Goal: Contribute content

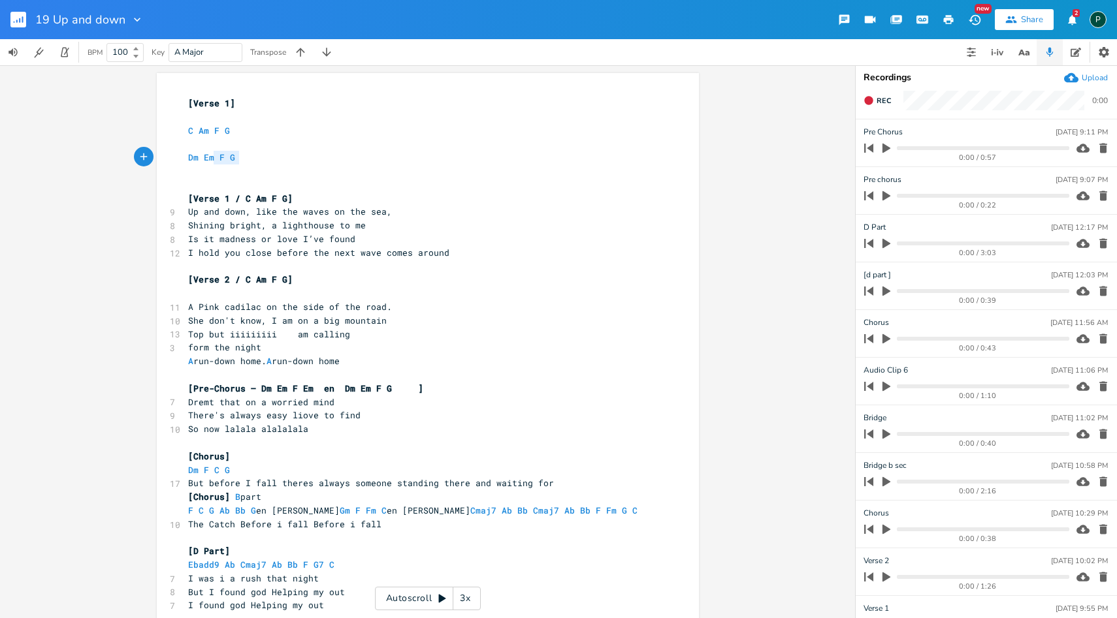
type textarea "Dm Em F G"
drag, startPoint x: 248, startPoint y: 157, endPoint x: 168, endPoint y: 160, distance: 79.7
click at [168, 160] on div "Dm Em F G x [Verse 1] ​ C Am F G ​ Dm Em F G ​ ​ [Verse 1 / C Am F G] 9 Up and …" at bounding box center [428, 467] width 542 height 789
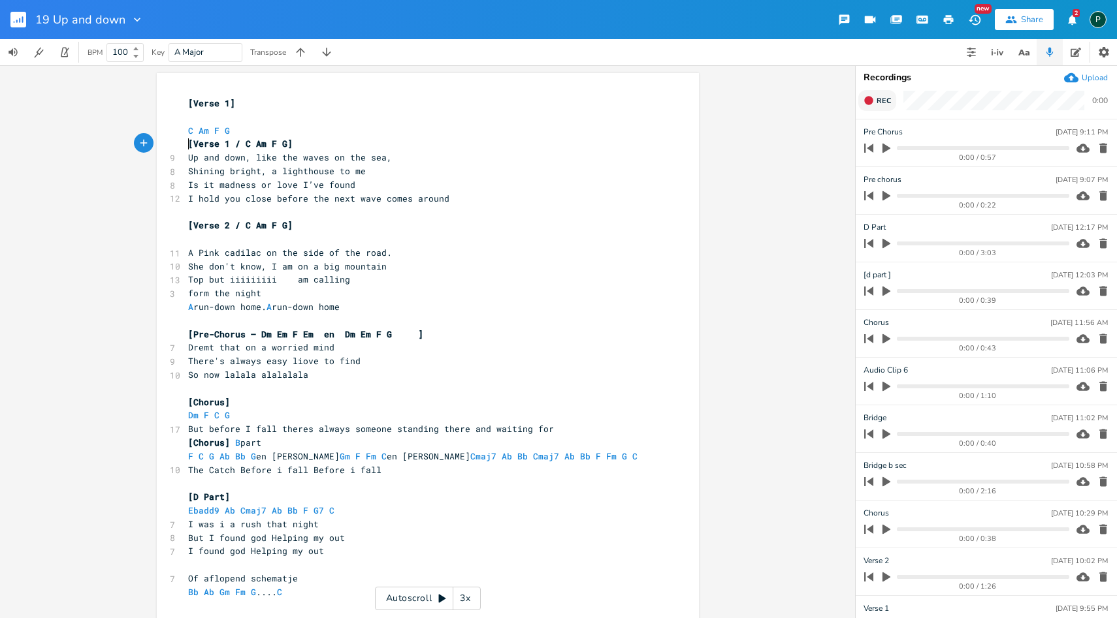
click at [869, 104] on icon "button" at bounding box center [868, 100] width 10 height 10
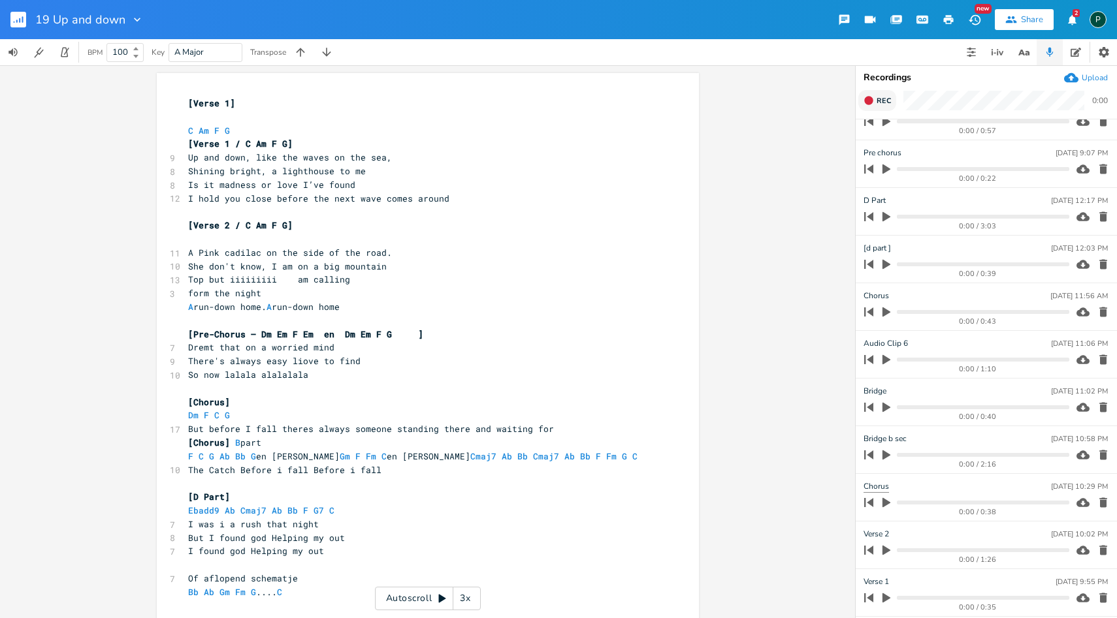
scroll to position [121, 0]
click at [887, 509] on div "0:00 / 1:26" at bounding box center [977, 512] width 183 height 7
click at [884, 505] on icon "button" at bounding box center [886, 504] width 8 height 10
click at [884, 505] on icon "button" at bounding box center [886, 503] width 8 height 8
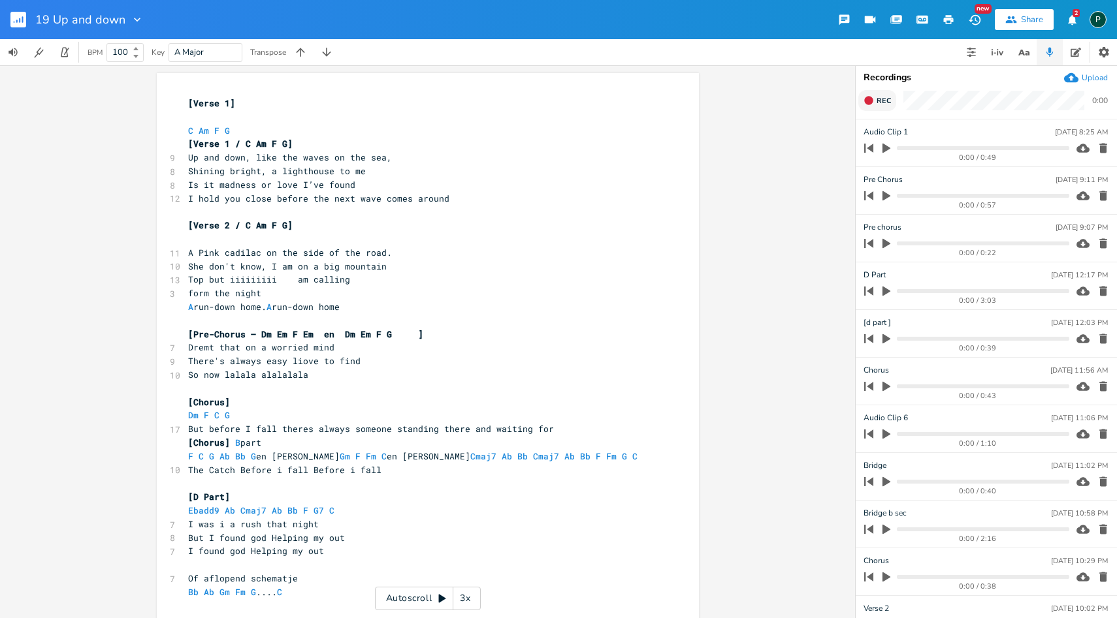
click at [884, 194] on icon "button" at bounding box center [886, 196] width 8 height 10
click at [884, 194] on icon "button" at bounding box center [886, 195] width 8 height 8
click at [884, 194] on icon "button" at bounding box center [886, 196] width 8 height 10
click at [897, 197] on progress at bounding box center [983, 196] width 172 height 4
click at [887, 196] on icon "button" at bounding box center [886, 196] width 10 height 10
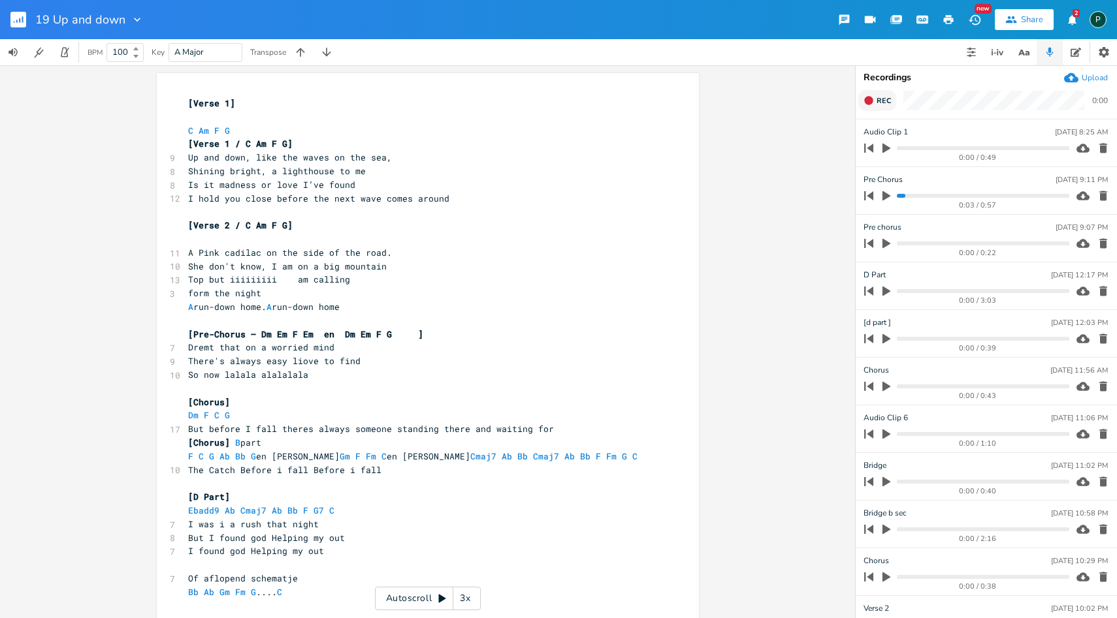
click at [887, 195] on icon "button" at bounding box center [886, 196] width 8 height 10
click at [887, 195] on icon "button" at bounding box center [886, 196] width 10 height 10
drag, startPoint x: 887, startPoint y: 195, endPoint x: 887, endPoint y: 180, distance: 15.7
click at [887, 197] on icon "button" at bounding box center [886, 196] width 8 height 10
click at [887, 197] on icon "button" at bounding box center [886, 196] width 10 height 10
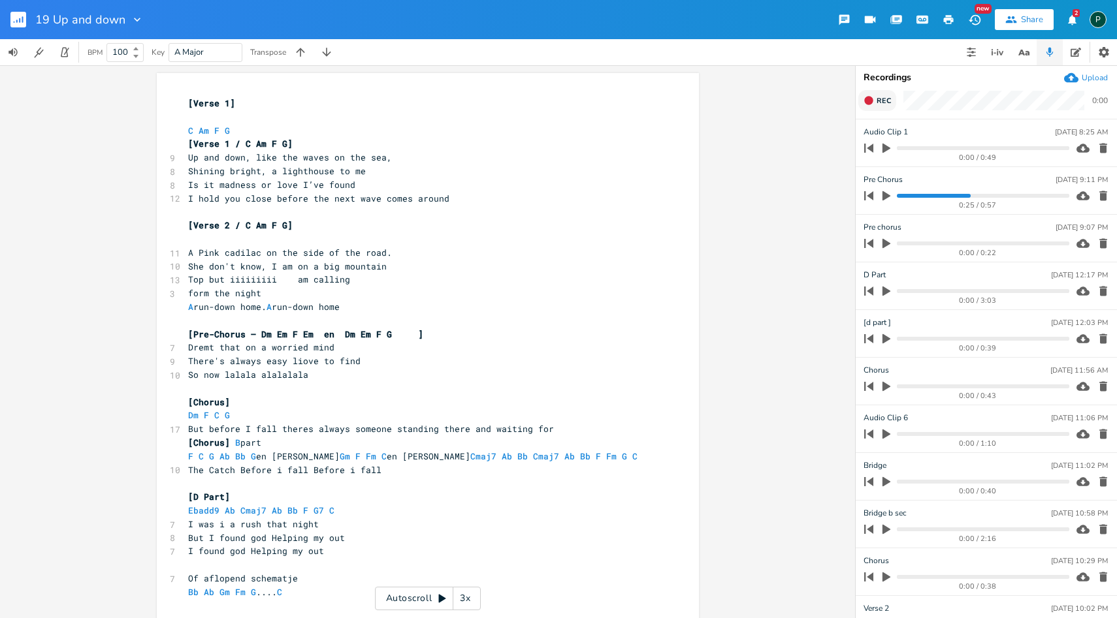
click at [436, 460] on span "F C G Ab Bb G en [PERSON_NAME] Gm F Fm C en [PERSON_NAME] Cmaj7 Ab Bb Cmaj7 Ab …" at bounding box center [418, 457] width 460 height 12
type textarea "m"
click at [503, 479] on pre "​" at bounding box center [420, 484] width 471 height 14
click at [499, 464] on pre "The Catch Before i fall Before i fall" at bounding box center [420, 471] width 471 height 14
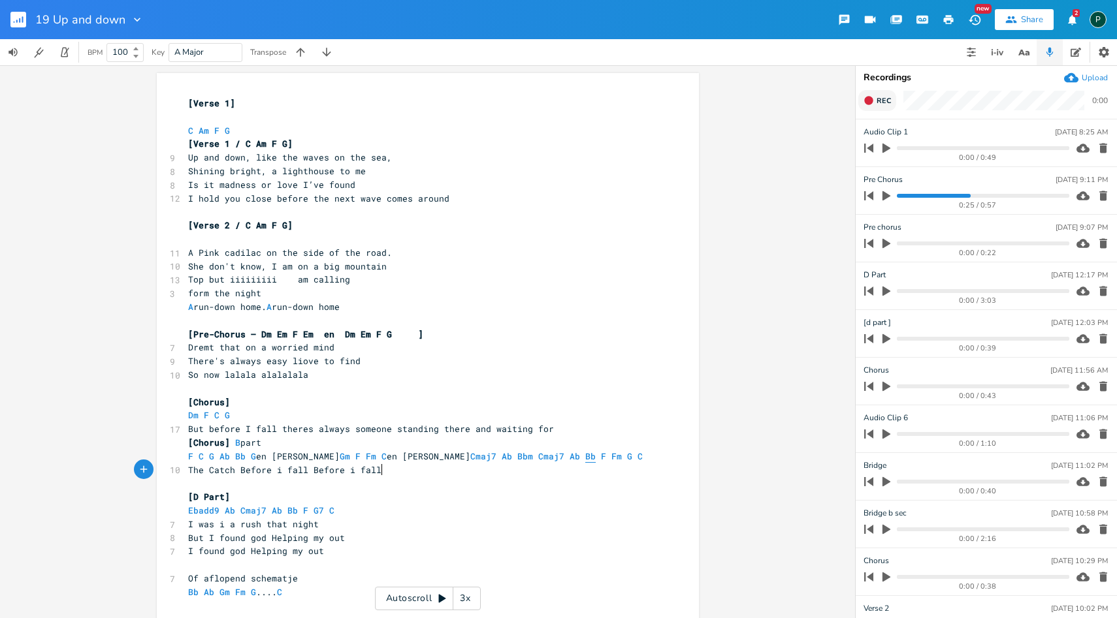
click at [585, 460] on span "Bb" at bounding box center [590, 457] width 10 height 12
click at [439, 462] on pre "F C G Ab Bb G en [PERSON_NAME] Gm F Fm C en [PERSON_NAME] Cmaj7 Ab Bbm Cmaj7 Ab…" at bounding box center [420, 457] width 471 height 14
type textarea "7"
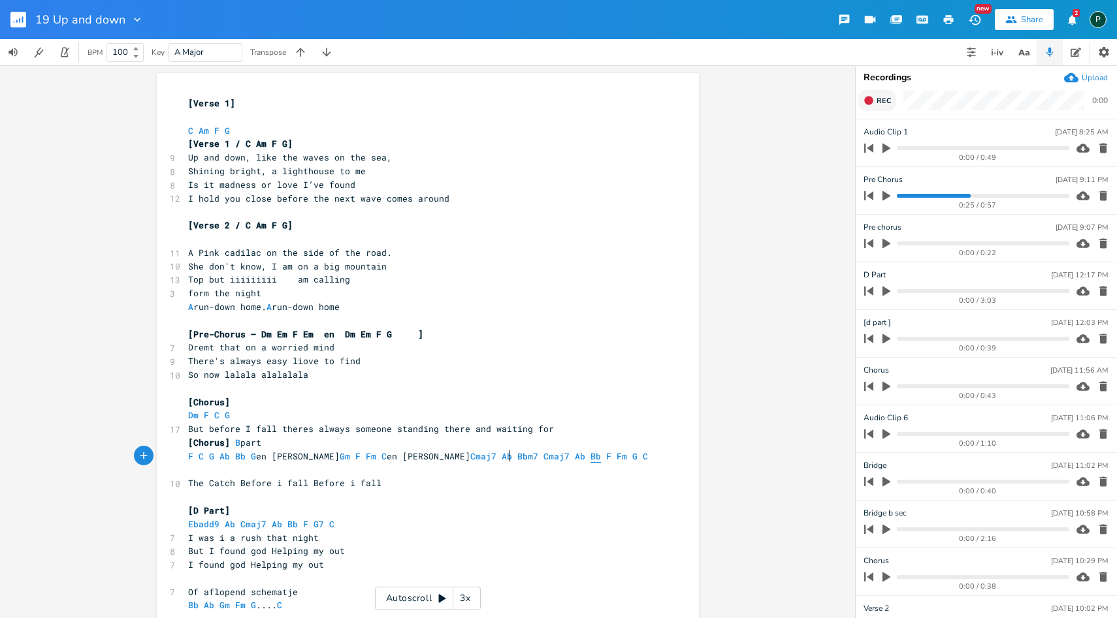
click at [590, 456] on span "Bb" at bounding box center [595, 457] width 10 height 12
type textarea "m"
click at [598, 397] on pre "[Chorus]" at bounding box center [420, 403] width 471 height 14
click at [881, 99] on span "Rec" at bounding box center [883, 101] width 14 height 10
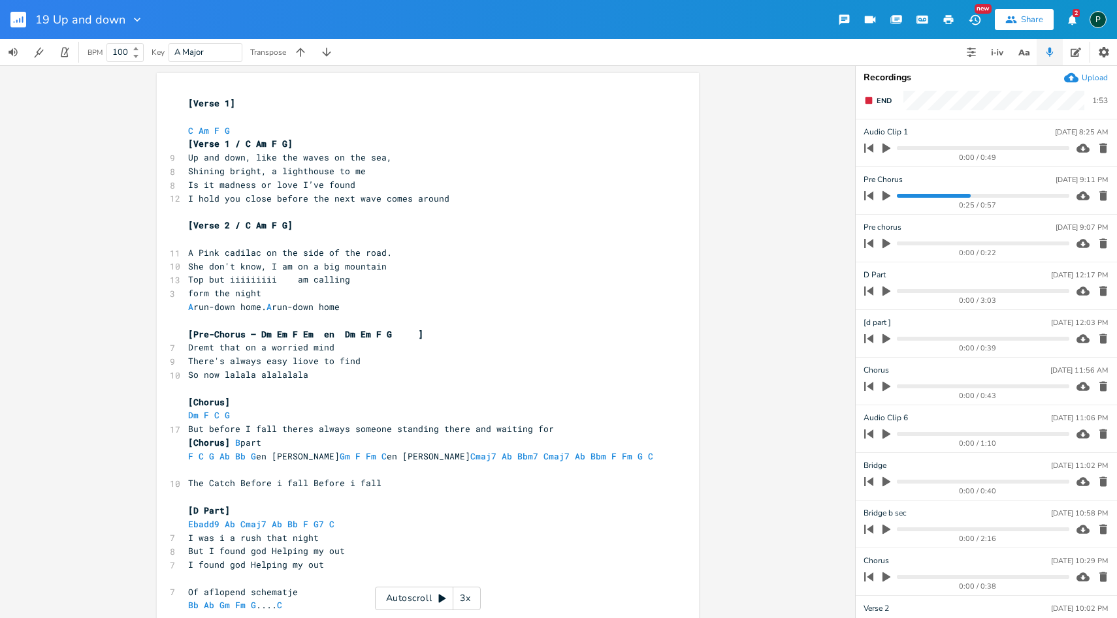
click at [884, 287] on icon "button" at bounding box center [886, 291] width 12 height 12
click at [263, 519] on span "Ebadd9 Ab Cmaj7 Ab Bb F G7 C" at bounding box center [264, 525] width 152 height 12
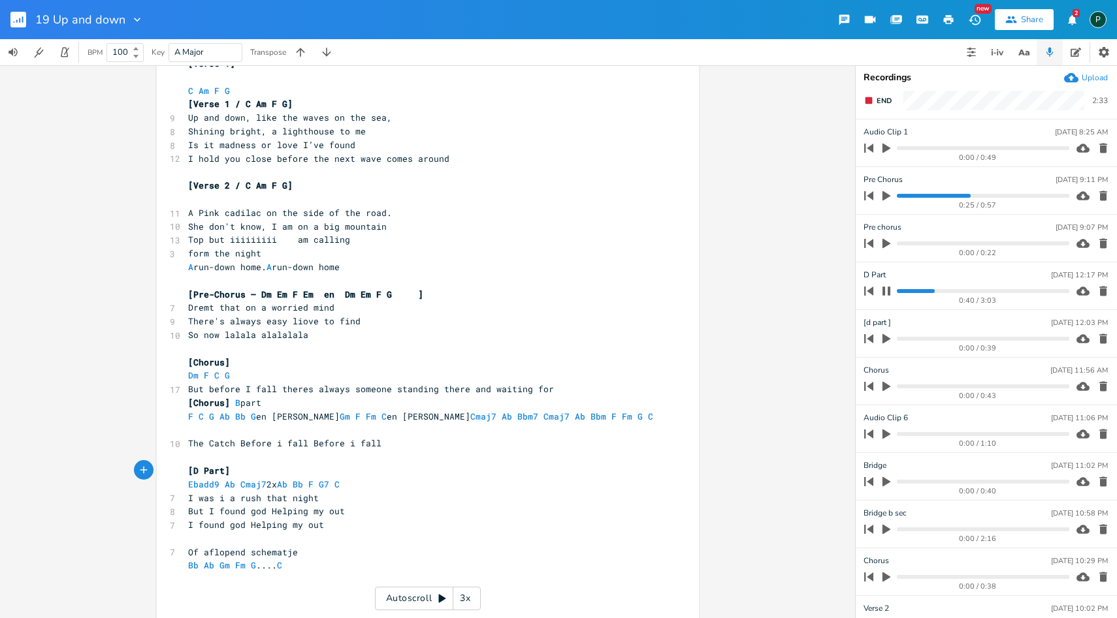
scroll to position [40, 0]
type textarea "2x"
click at [885, 295] on icon "button" at bounding box center [886, 291] width 10 height 10
click at [885, 295] on icon "button" at bounding box center [886, 291] width 12 height 12
click at [898, 295] on div "0:47 / 3:03" at bounding box center [964, 291] width 210 height 21
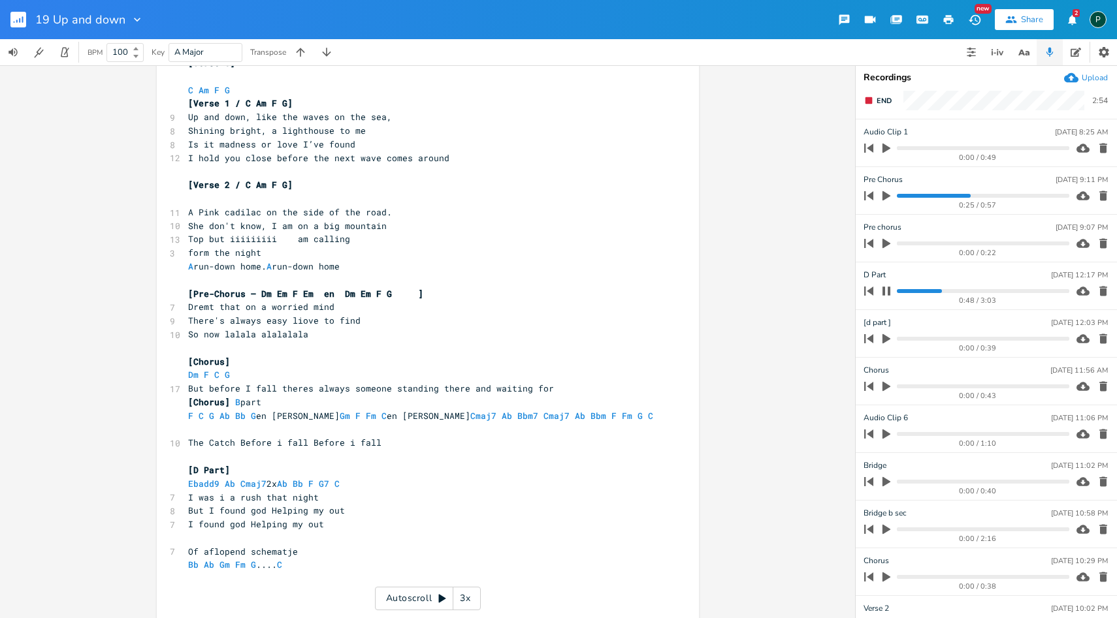
click at [898, 293] on progress at bounding box center [983, 291] width 172 height 4
click at [884, 291] on icon "button" at bounding box center [886, 291] width 8 height 8
click at [889, 286] on icon "button" at bounding box center [886, 291] width 12 height 12
click at [884, 295] on icon "button" at bounding box center [886, 291] width 8 height 8
type textarea "Cmaj7"
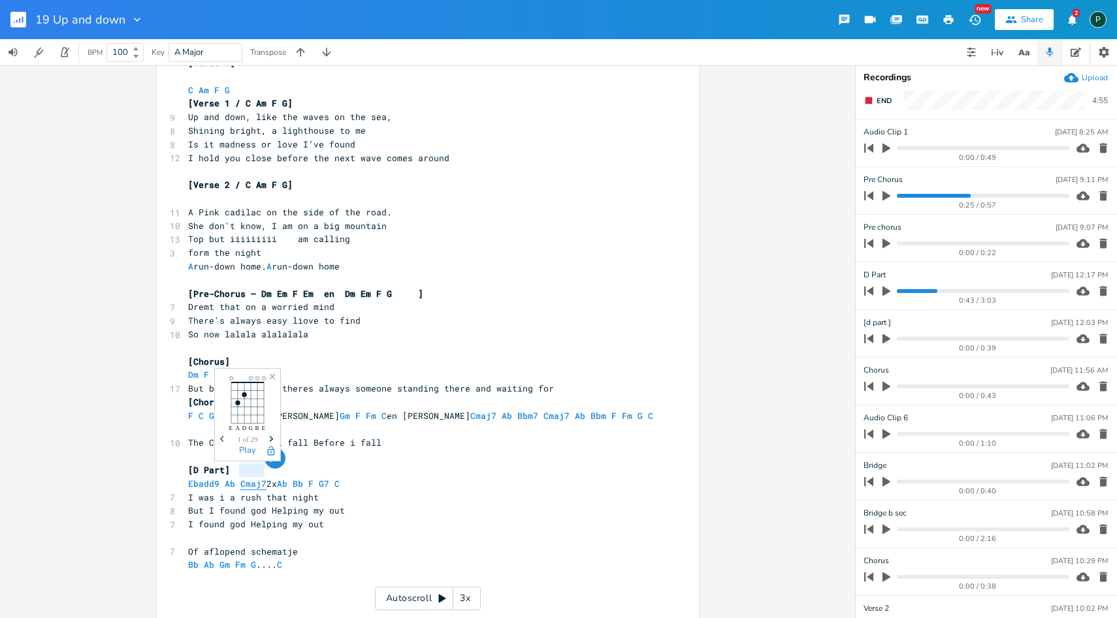
drag, startPoint x: 263, startPoint y: 470, endPoint x: 236, endPoint y: 470, distance: 26.1
click at [236, 478] on span "Ebadd9 Ab Cmaj7 2x Ab Bb F G7 C" at bounding box center [266, 484] width 157 height 12
click at [218, 478] on span "Ebadd9 Ab 2x Ab Bb F G7 C" at bounding box center [250, 484] width 125 height 12
paste textarea
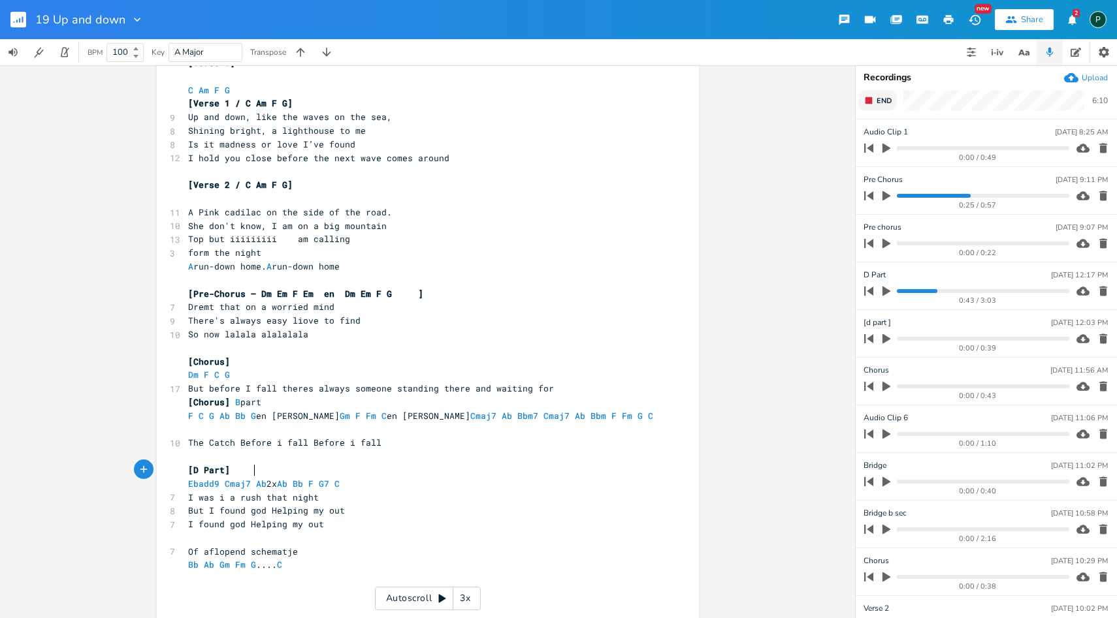
click at [874, 108] on button "End" at bounding box center [877, 100] width 39 height 21
click at [1099, 146] on icon "button" at bounding box center [1103, 149] width 8 height 10
click at [1099, 145] on icon "button" at bounding box center [1103, 149] width 8 height 10
click at [880, 94] on button "Rec" at bounding box center [877, 100] width 38 height 21
click at [880, 94] on button "End" at bounding box center [877, 100] width 39 height 21
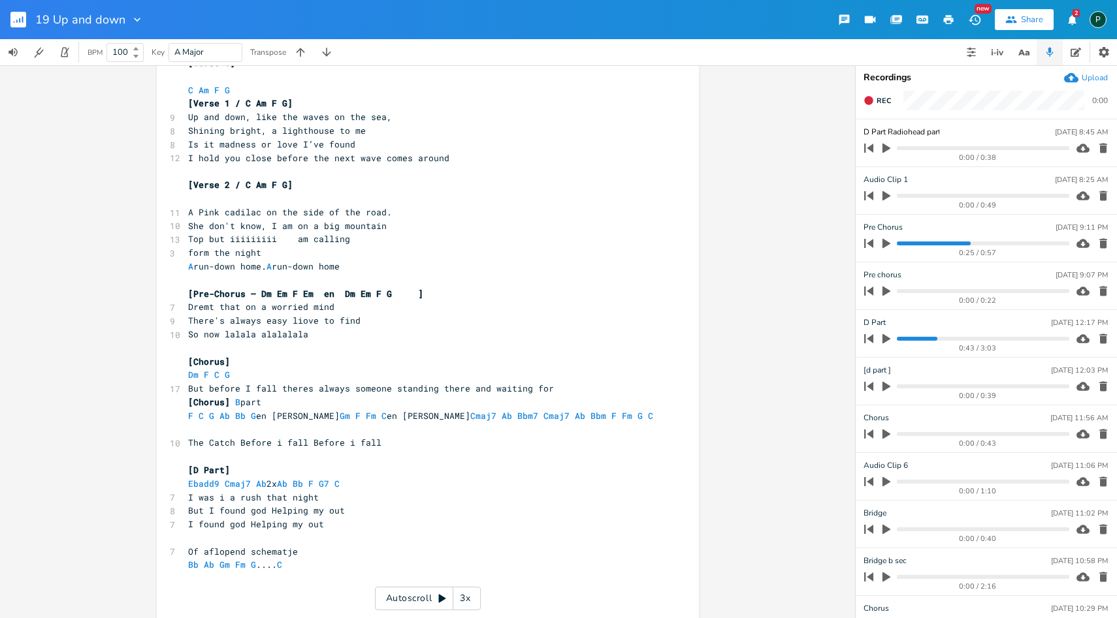
type input "D Part Radiohead part"
click at [624, 242] on pre "Top but iiiiiiiii am calling" at bounding box center [420, 239] width 471 height 14
